Goal: Information Seeking & Learning: Learn about a topic

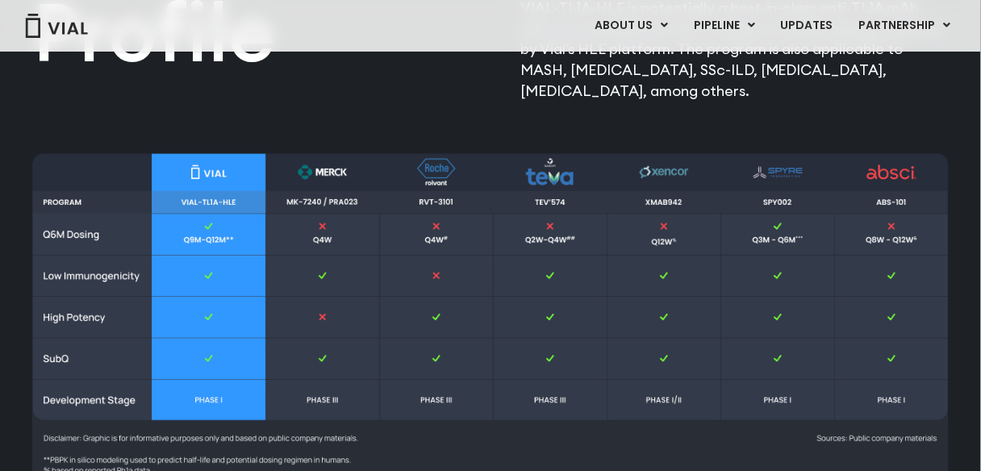
drag, startPoint x: 520, startPoint y: 59, endPoint x: 733, endPoint y: 97, distance: 216.2
click at [742, 99] on p "VIAL-TL1A-HLE is potentially a best-in-class anti-TL1A mAb with an extended hal…" at bounding box center [734, 50] width 428 height 104
drag, startPoint x: 718, startPoint y: 94, endPoint x: 523, endPoint y: 52, distance: 199.6
click at [523, 52] on p "VIAL-TL1A-HLE is potentially a best-in-class anti-TL1A mAb with an extended hal…" at bounding box center [734, 50] width 428 height 104
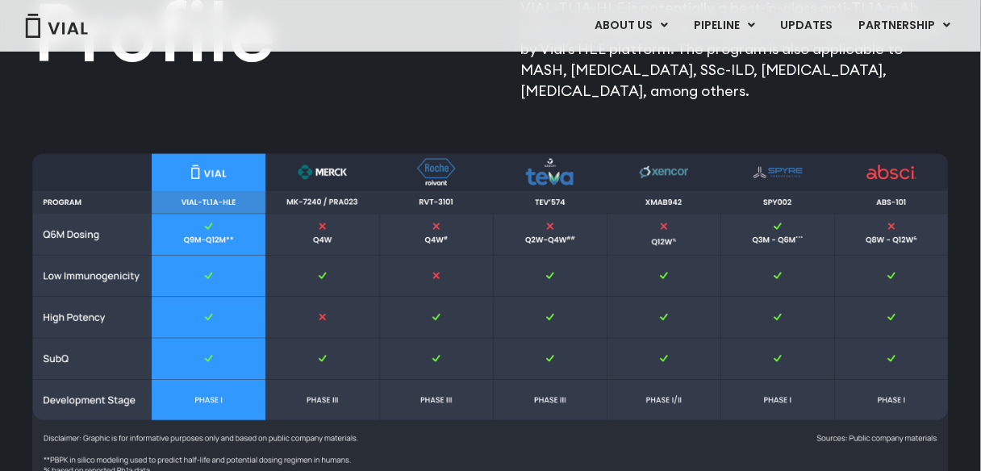
click at [716, 94] on p "VIAL-TL1A-HLE is potentially a best-in-class anti-TL1A mAb with an extended hal…" at bounding box center [734, 50] width 428 height 104
drag, startPoint x: 703, startPoint y: 92, endPoint x: 544, endPoint y: 77, distance: 159.5
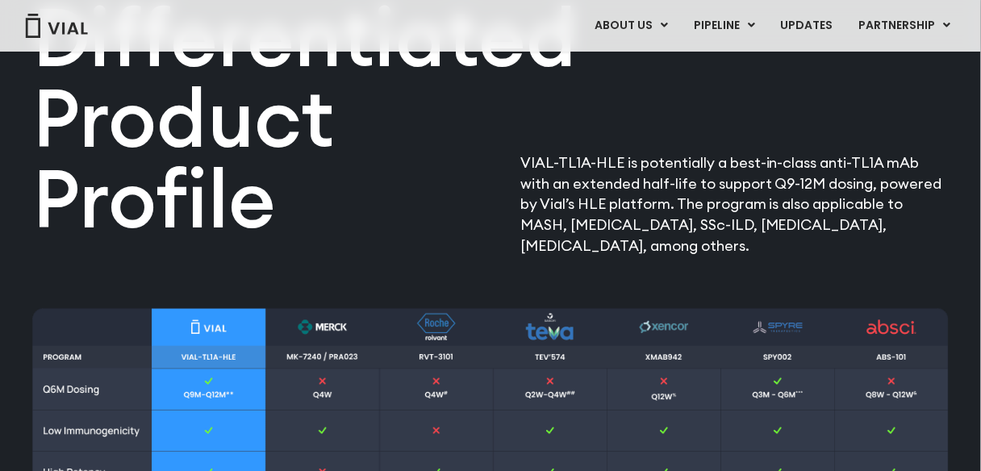
scroll to position [1742, 0]
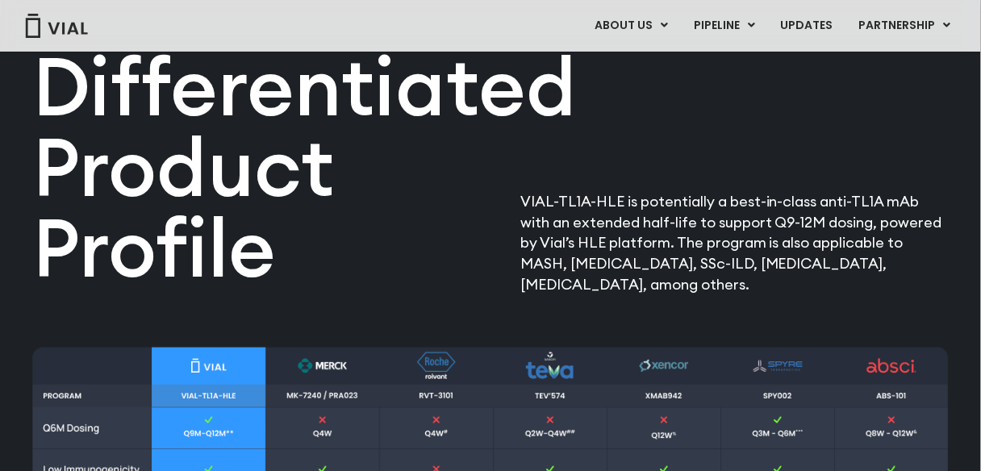
click at [524, 202] on p "VIAL-TL1A-HLE is potentially a best-in-class anti-TL1A mAb with an extended hal…" at bounding box center [734, 243] width 428 height 104
drag, startPoint x: 522, startPoint y: 201, endPoint x: 742, endPoint y: 291, distance: 237.9
click at [742, 291] on p "VIAL-TL1A-HLE is potentially a best-in-class anti-TL1A mAb with an extended hal…" at bounding box center [734, 243] width 428 height 104
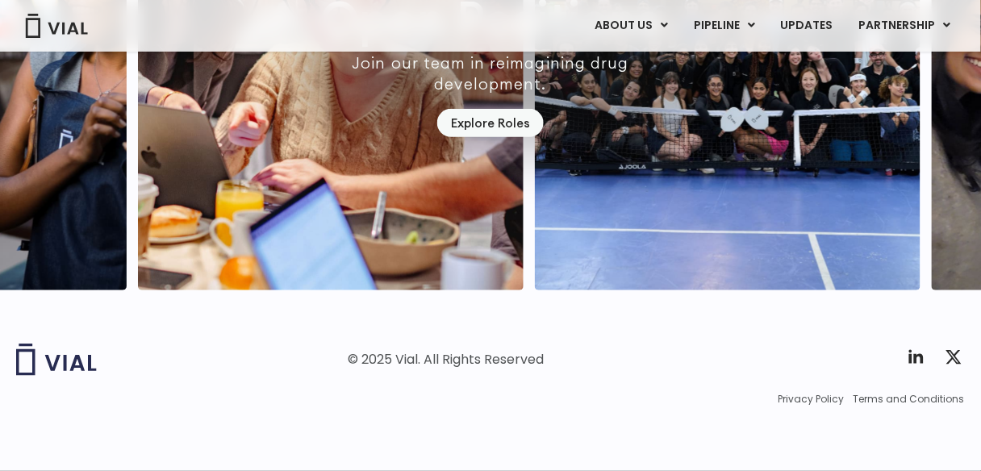
scroll to position [4865, 0]
